Goal: Entertainment & Leisure: Browse casually

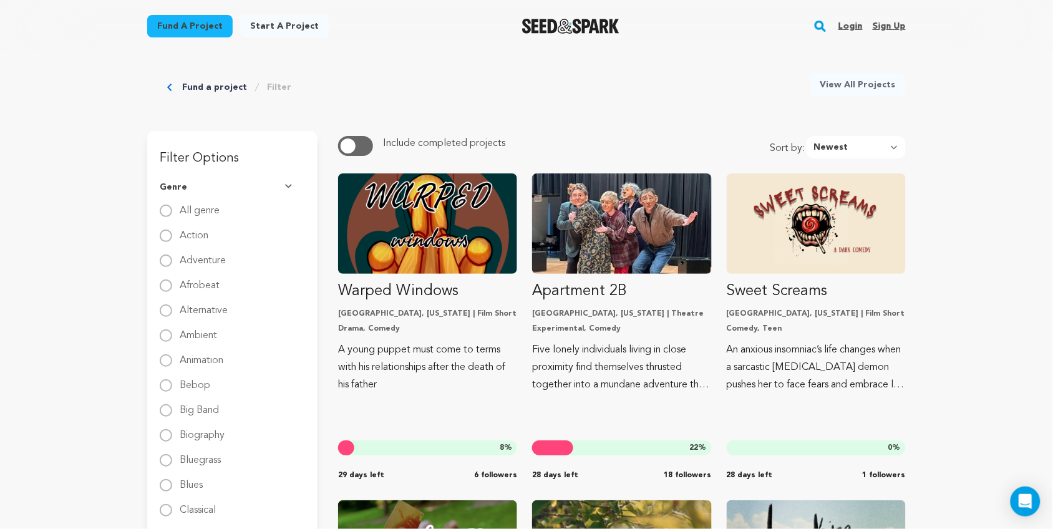
scroll to position [39, 0]
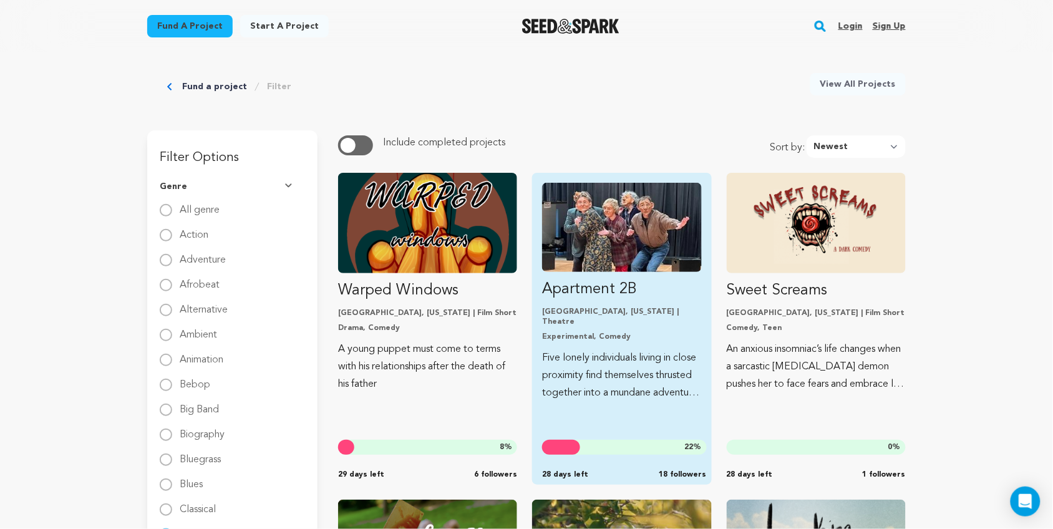
click at [597, 231] on img "Fund Apartment 2B" at bounding box center [621, 227] width 159 height 89
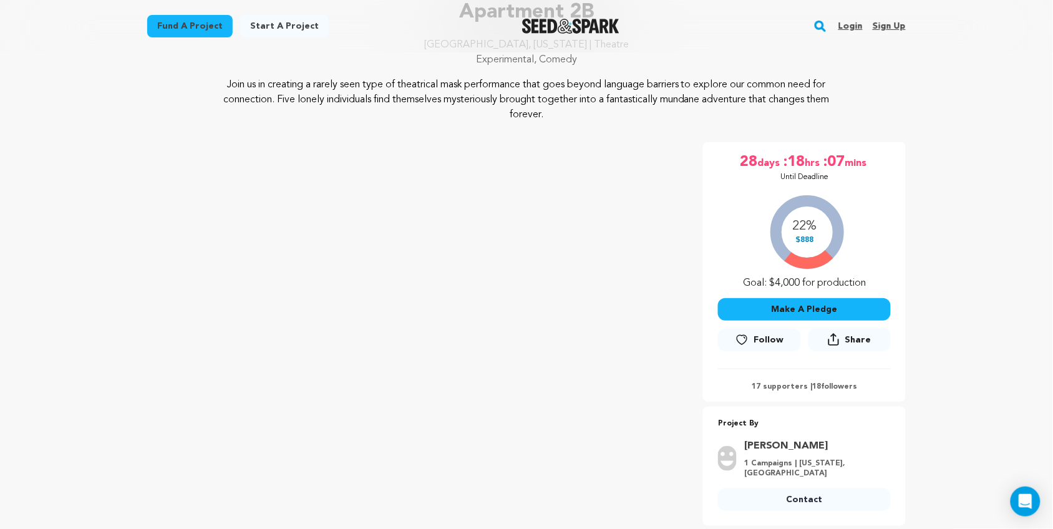
scroll to position [113, 0]
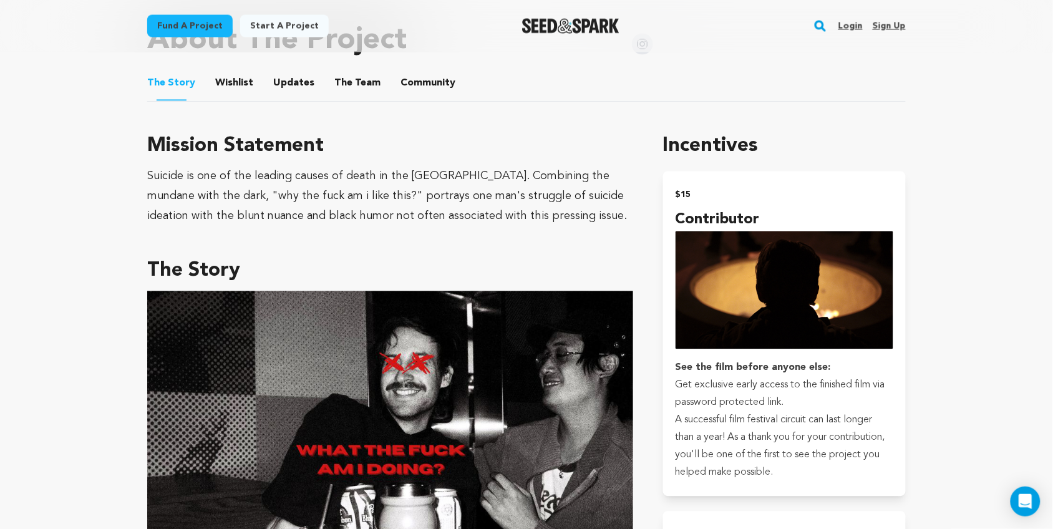
scroll to position [671, 0]
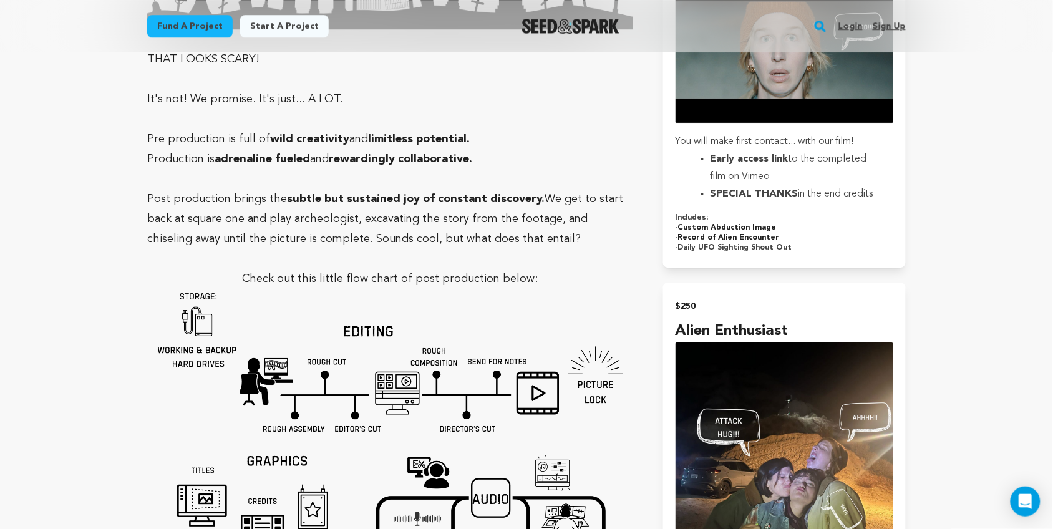
scroll to position [2554, 0]
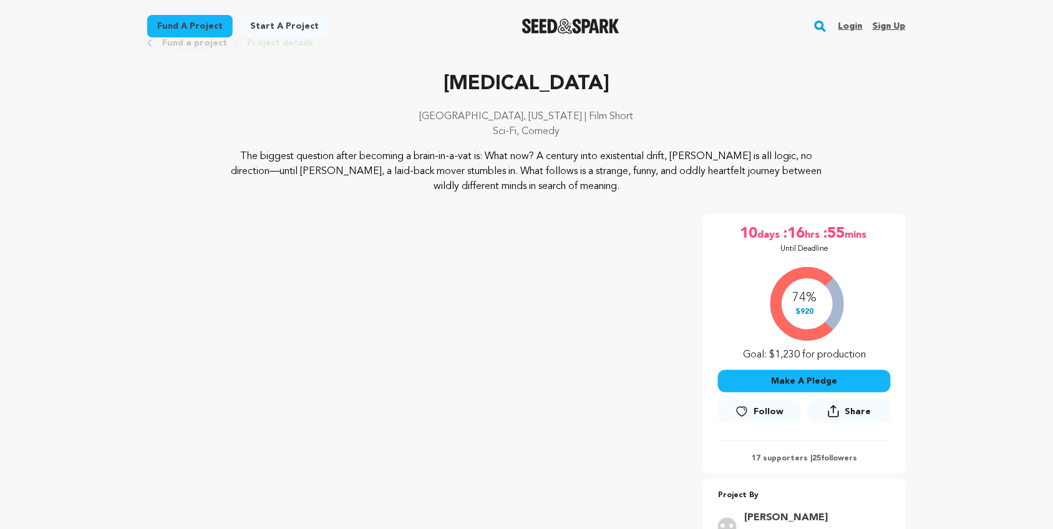
scroll to position [39, 0]
